Goal: Task Accomplishment & Management: Manage account settings

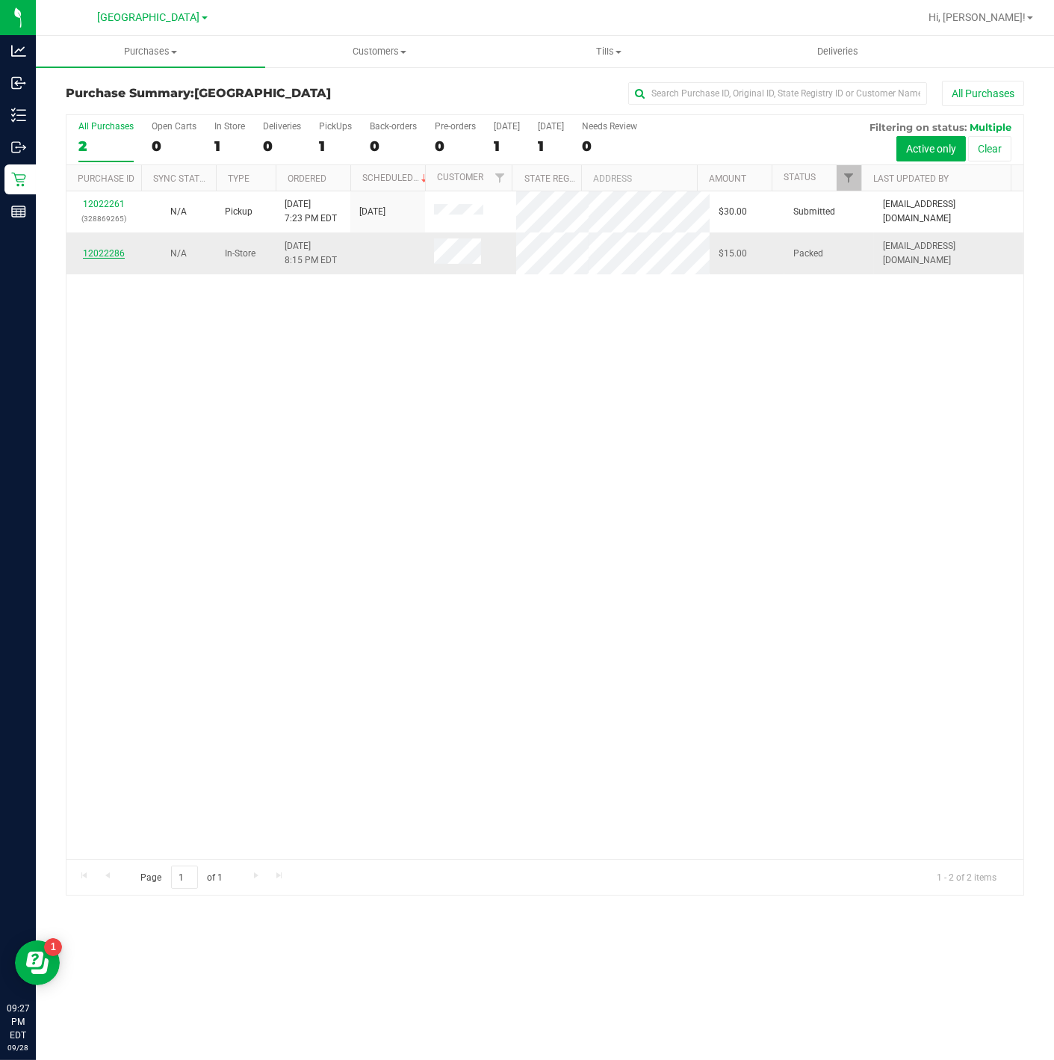
click at [100, 255] on link "12022286" at bounding box center [104, 253] width 42 height 10
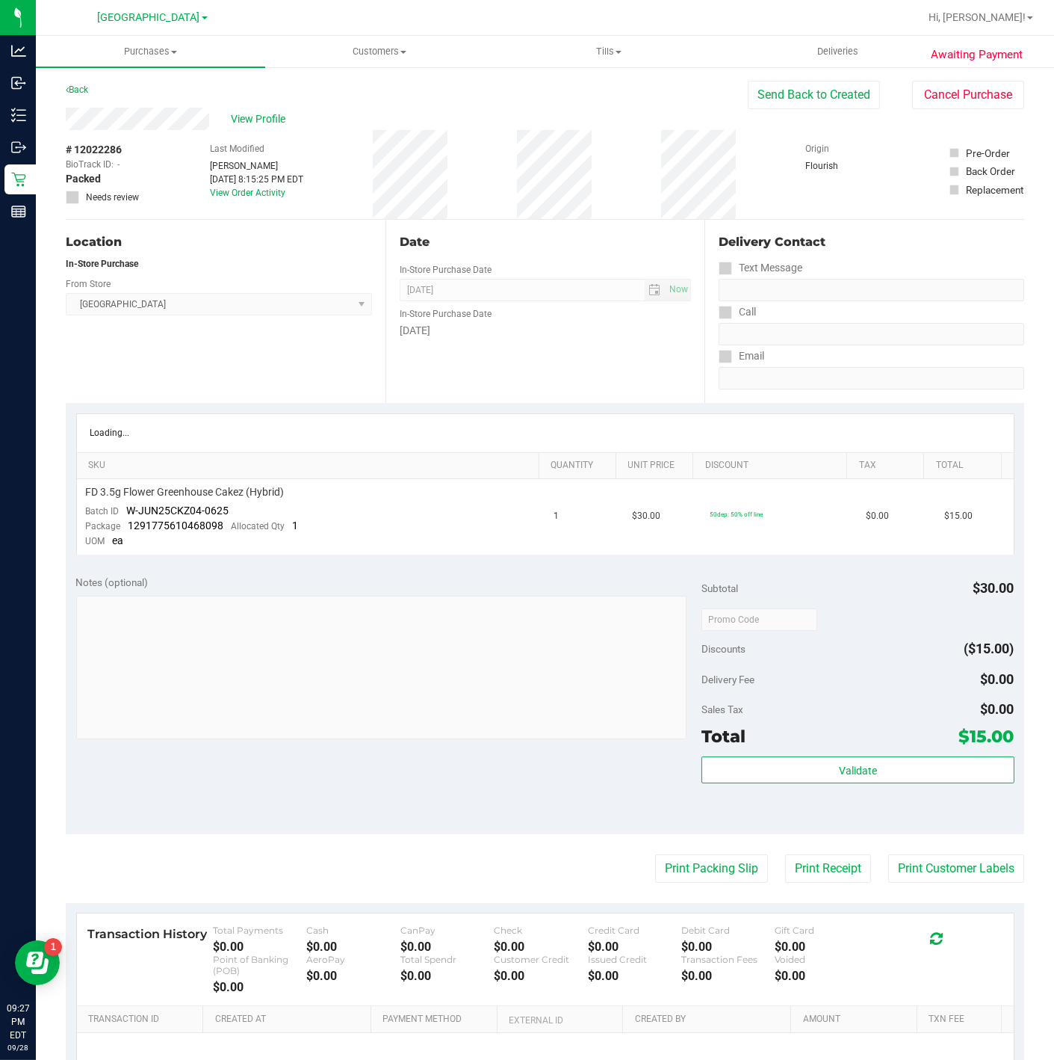
click at [974, 56] on span "Awaiting Payment" at bounding box center [977, 54] width 92 height 17
click at [951, 95] on button "Cancel Purchase" at bounding box center [968, 95] width 112 height 28
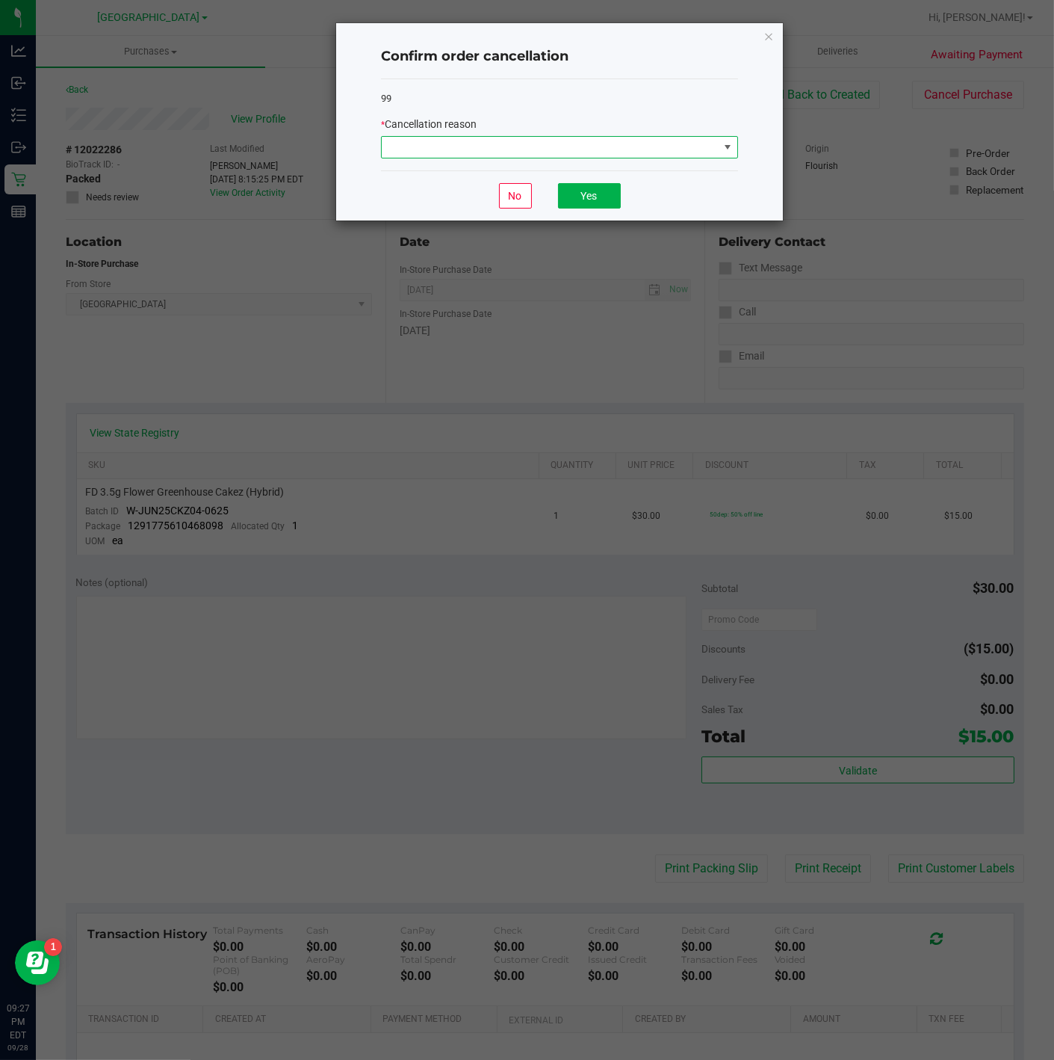
click at [616, 142] on span at bounding box center [550, 147] width 337 height 21
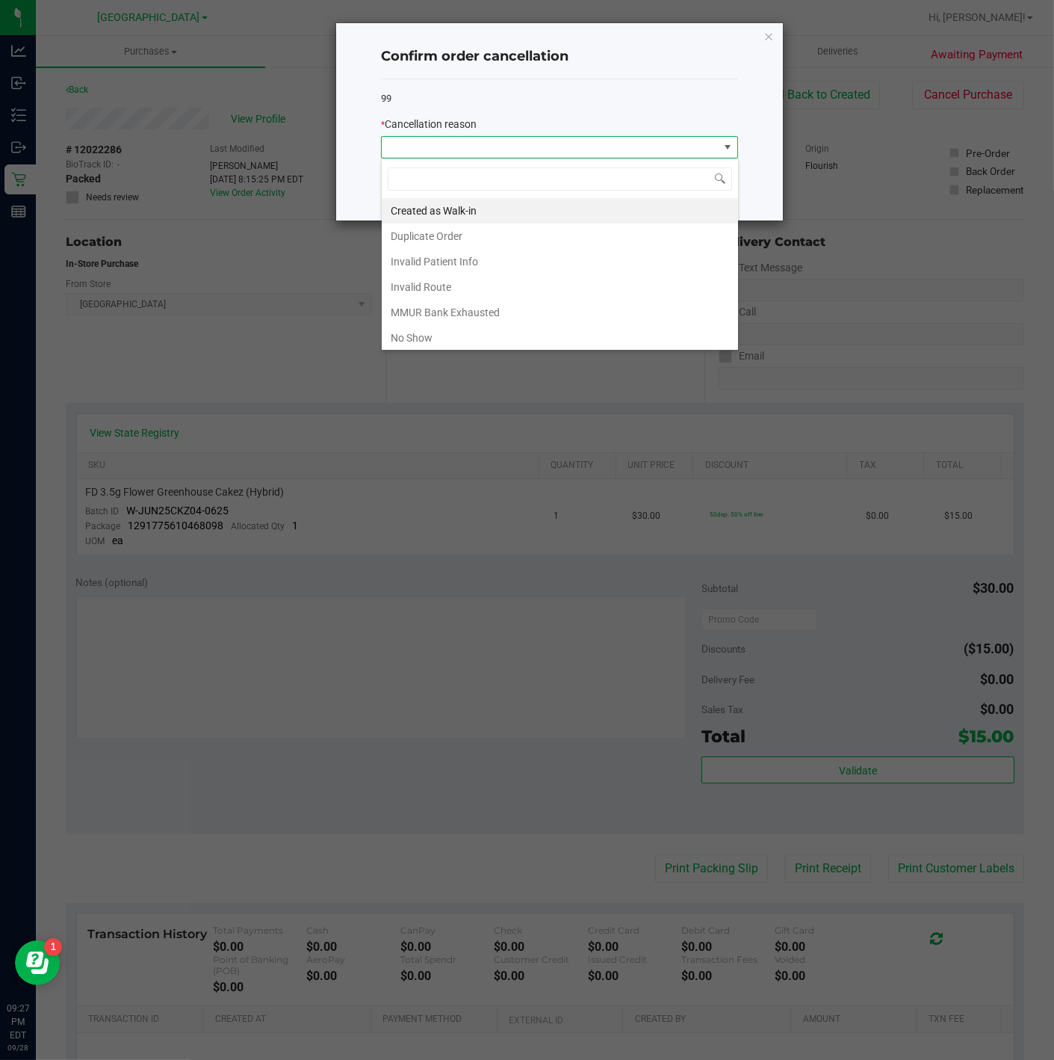
scroll to position [22, 357]
click at [480, 217] on li "Created as Walk-in" at bounding box center [560, 210] width 356 height 25
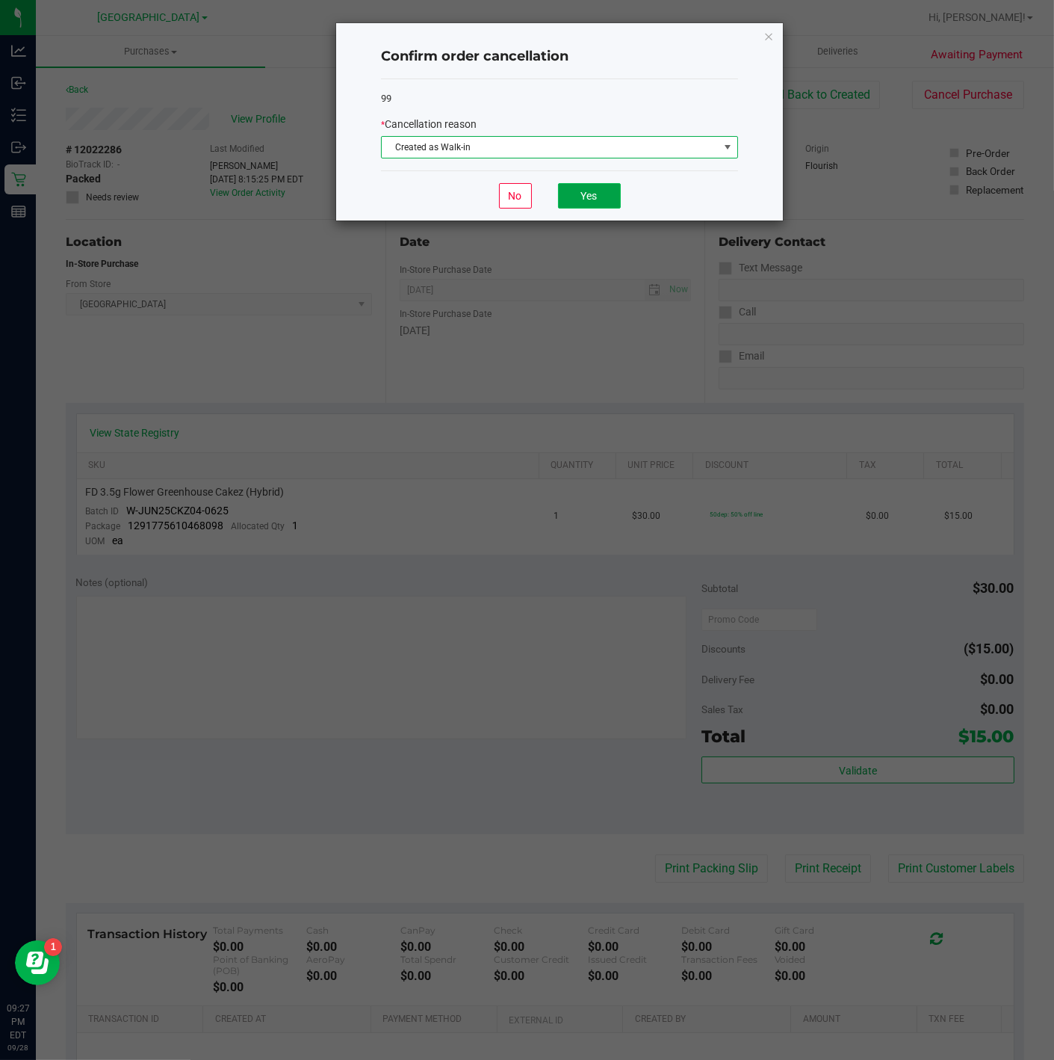
click at [602, 183] on button "Yes" at bounding box center [589, 195] width 63 height 25
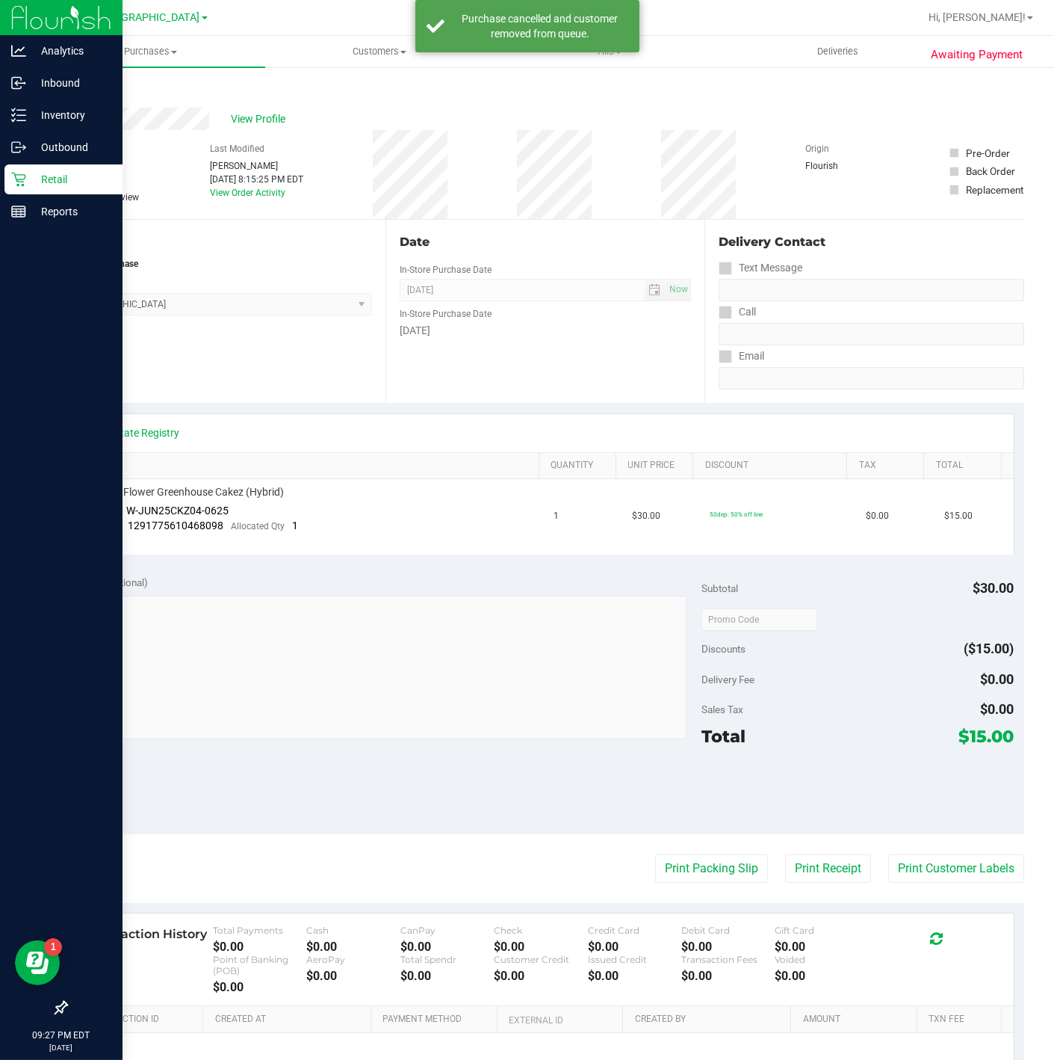
click at [31, 176] on p "Retail" at bounding box center [71, 179] width 90 height 18
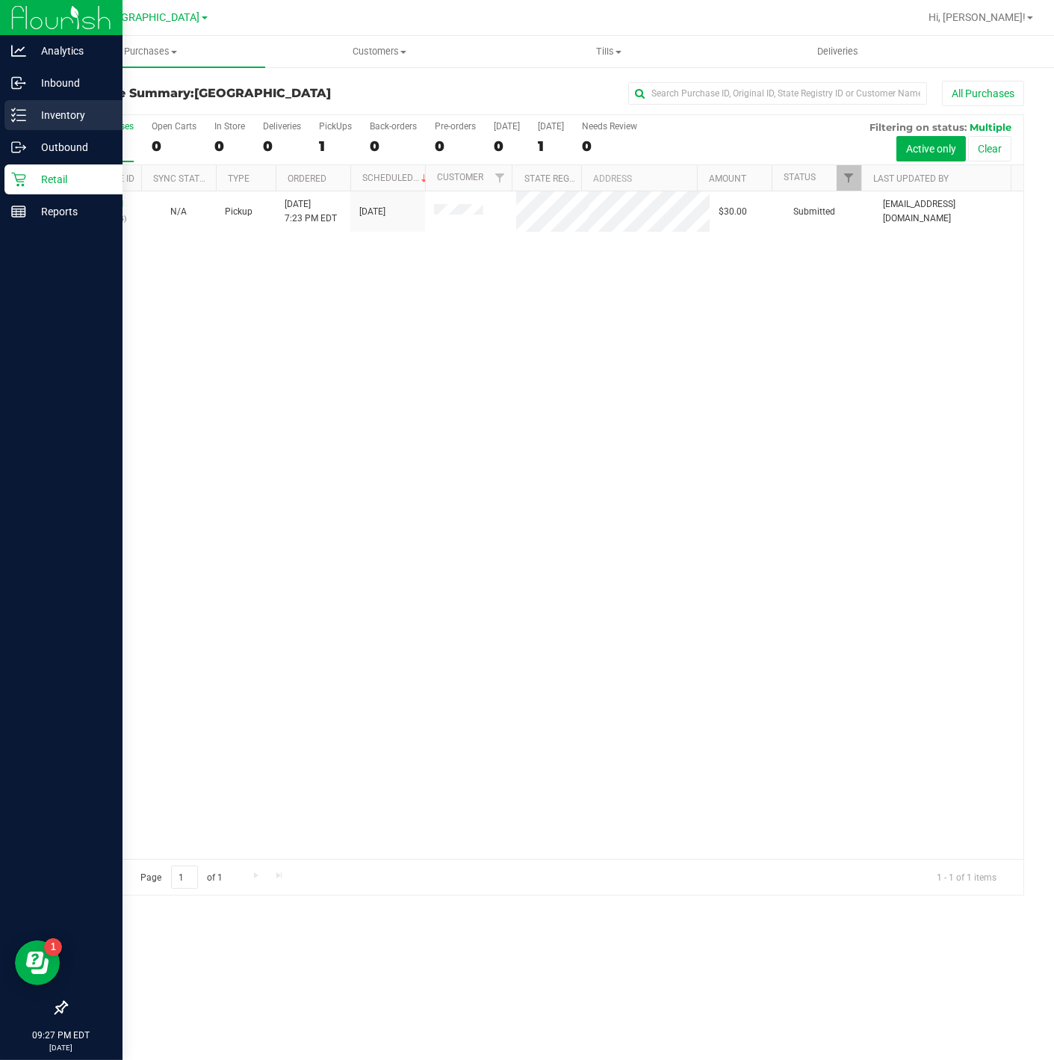
click at [79, 109] on p "Inventory" at bounding box center [71, 115] width 90 height 18
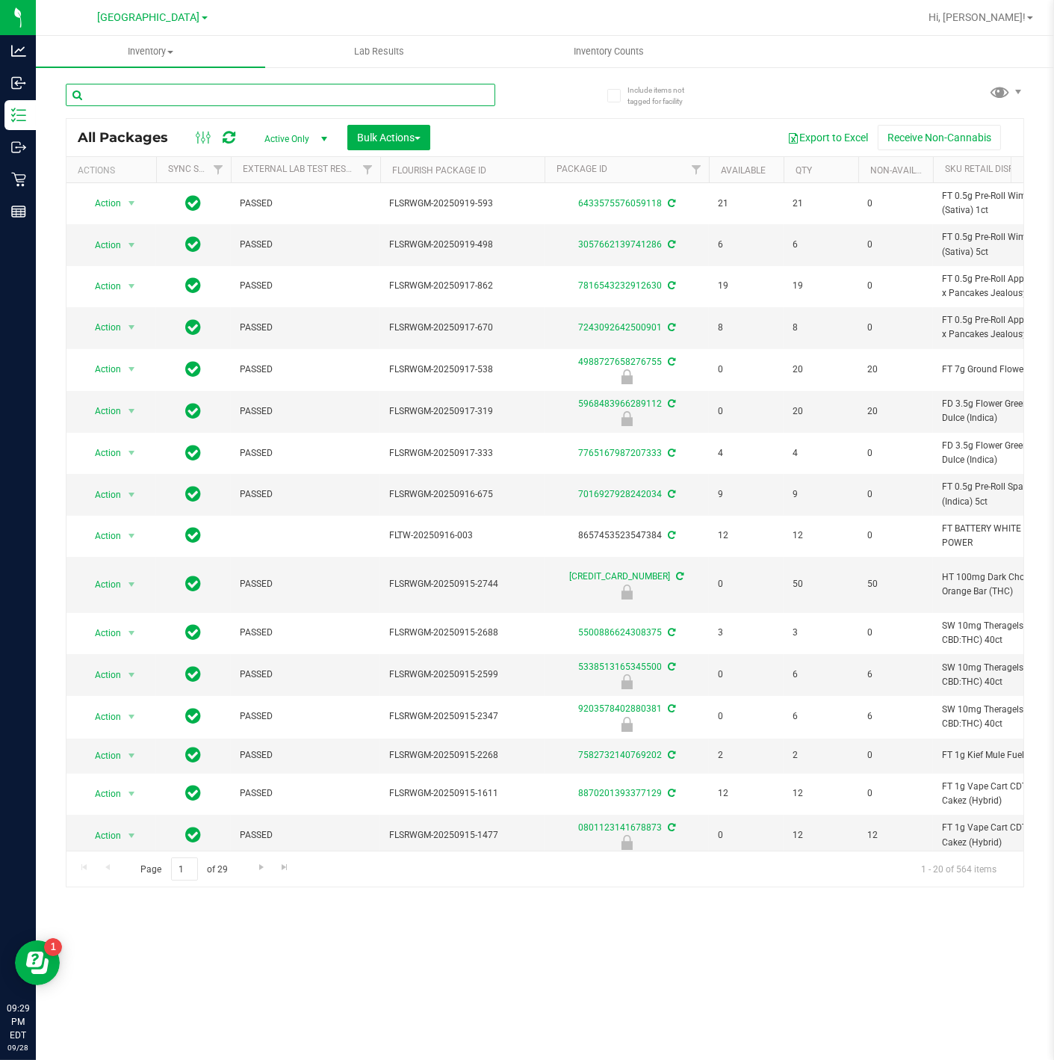
click at [414, 98] on input "text" at bounding box center [281, 95] width 430 height 22
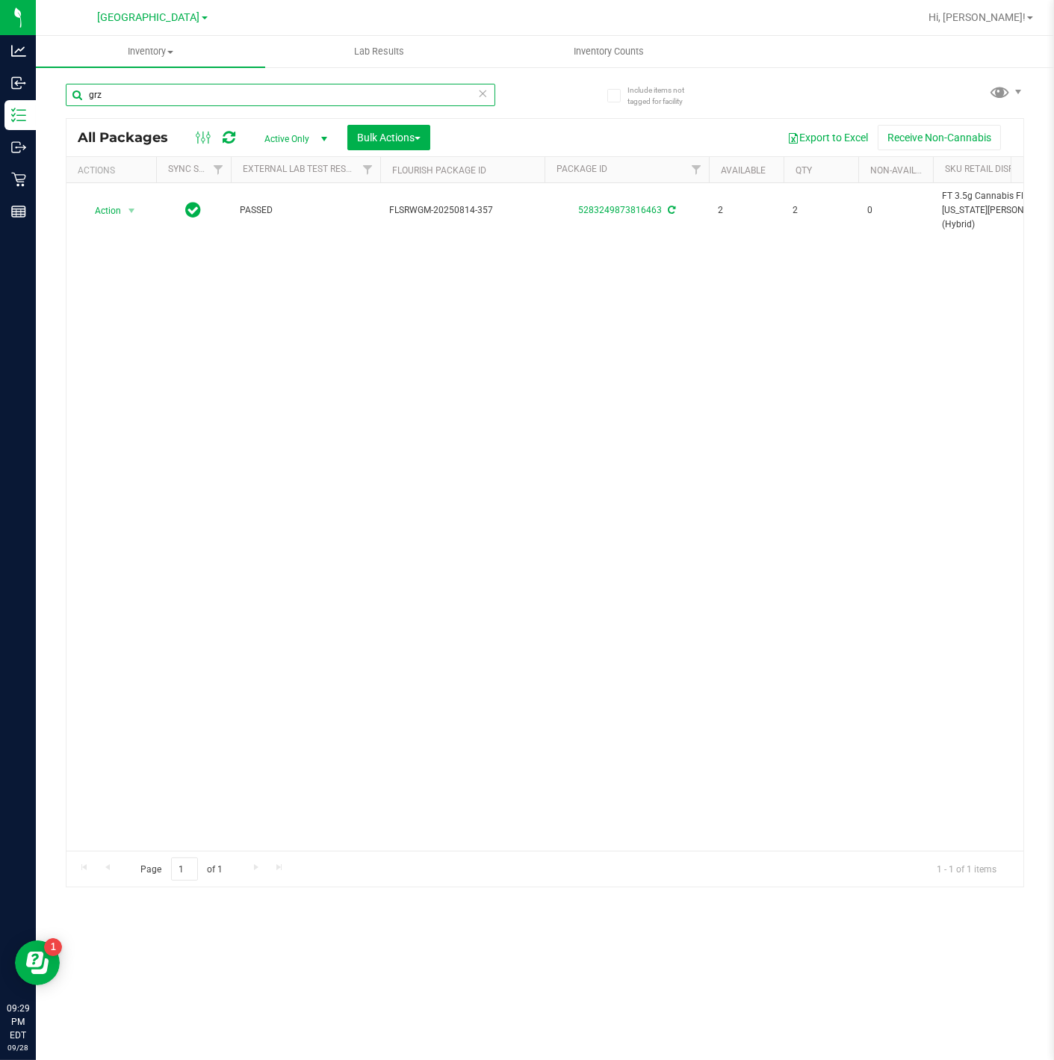
type input "grz"
